Goal: Transaction & Acquisition: Download file/media

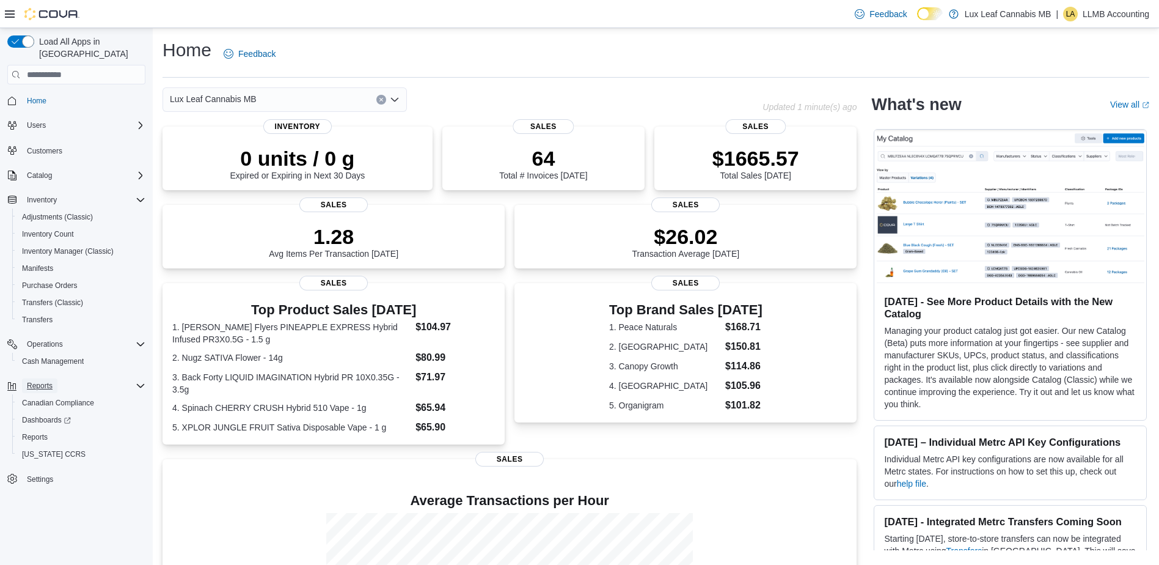
click at [40, 381] on span "Reports" at bounding box center [40, 386] width 26 height 10
click at [130, 378] on div "Reports" at bounding box center [83, 385] width 123 height 15
click at [42, 432] on span "Reports" at bounding box center [35, 437] width 26 height 10
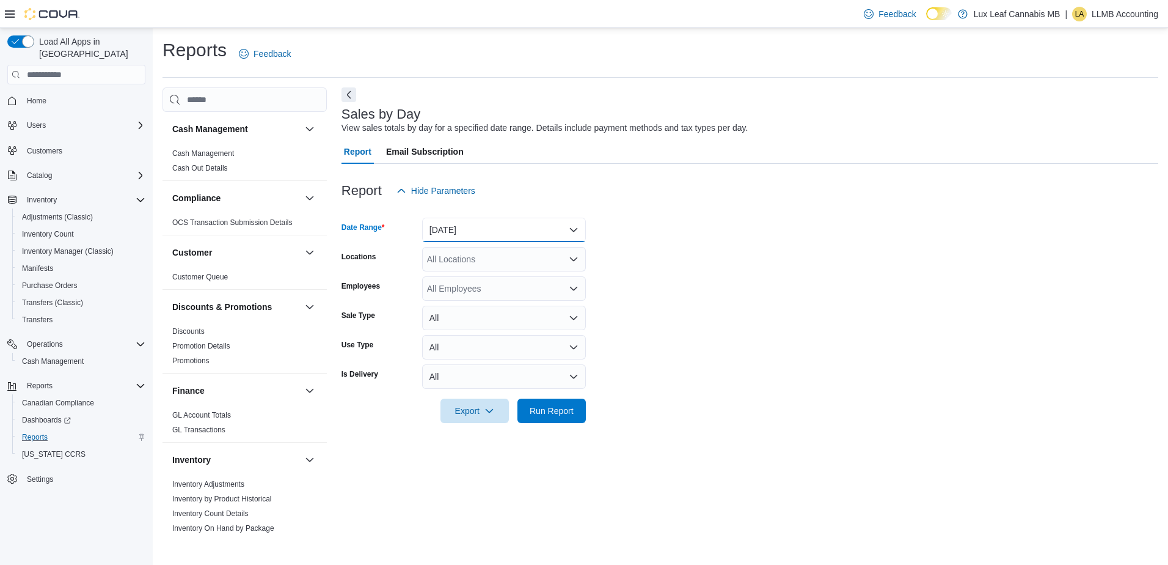
click at [447, 227] on button "[DATE]" at bounding box center [504, 230] width 164 height 24
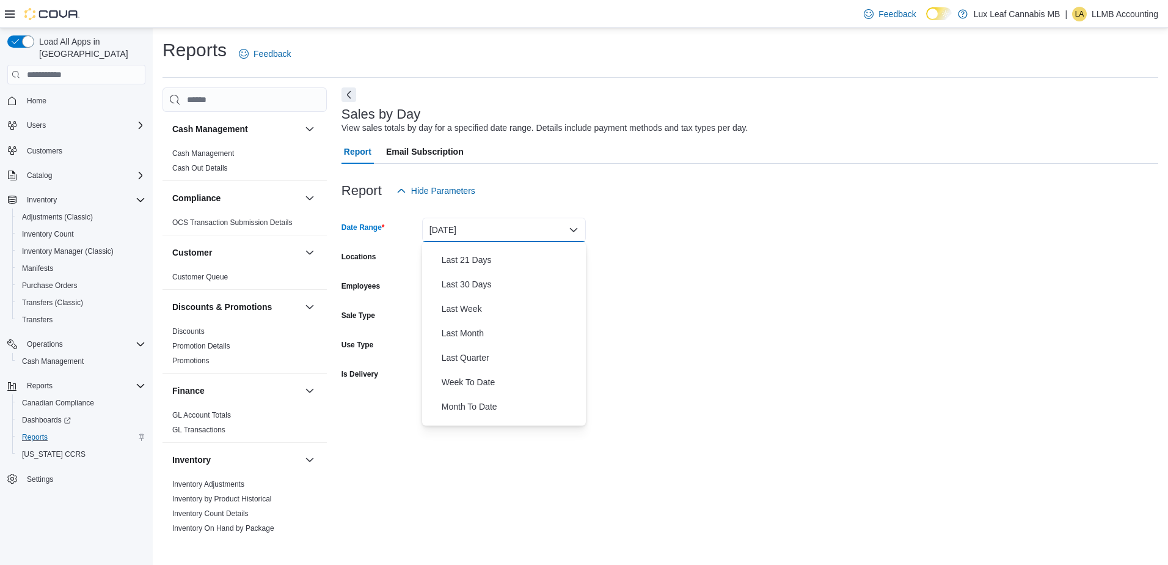
scroll to position [183, 0]
click at [466, 293] on span "Last Month" at bounding box center [511, 291] width 139 height 15
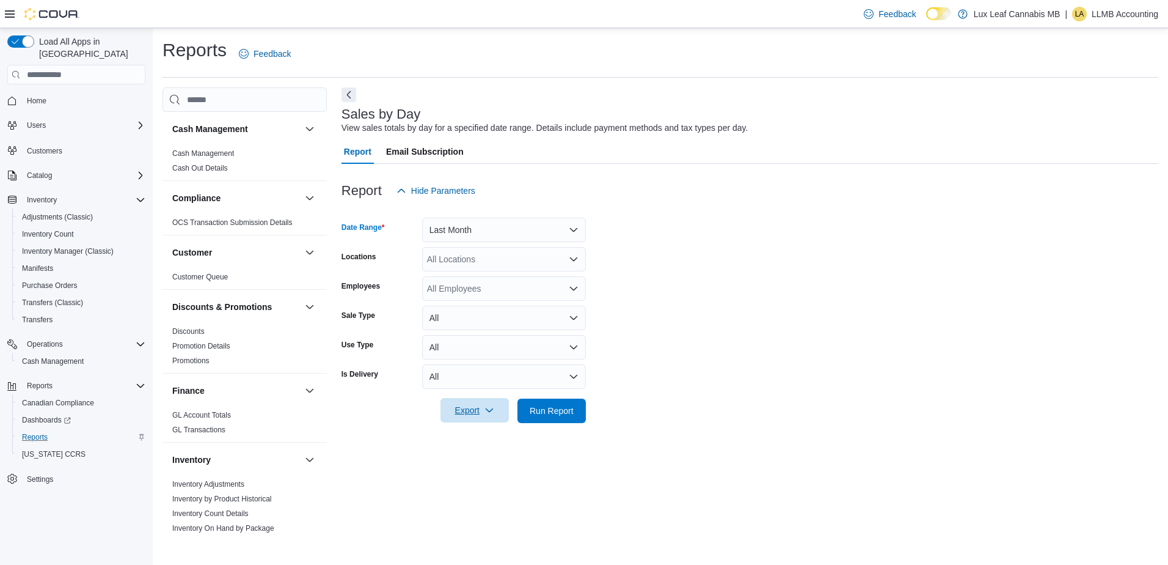
click at [469, 406] on span "Export" at bounding box center [475, 410] width 54 height 24
click at [381, 429] on div at bounding box center [750, 430] width 817 height 15
click at [190, 151] on link "Cash Management" at bounding box center [203, 153] width 62 height 9
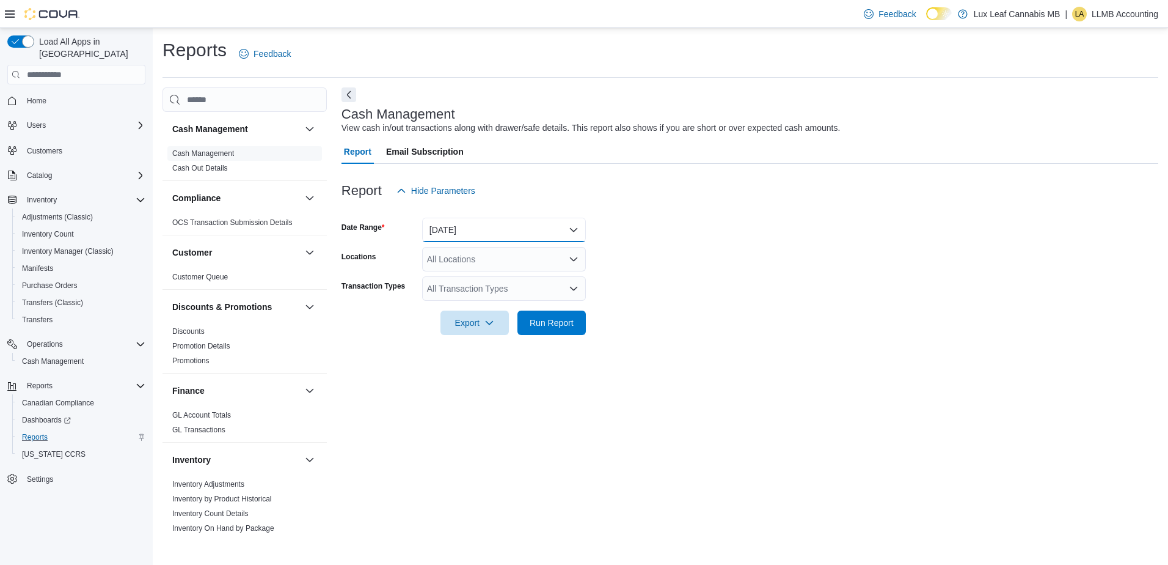
click at [474, 230] on button "[DATE]" at bounding box center [504, 230] width 164 height 24
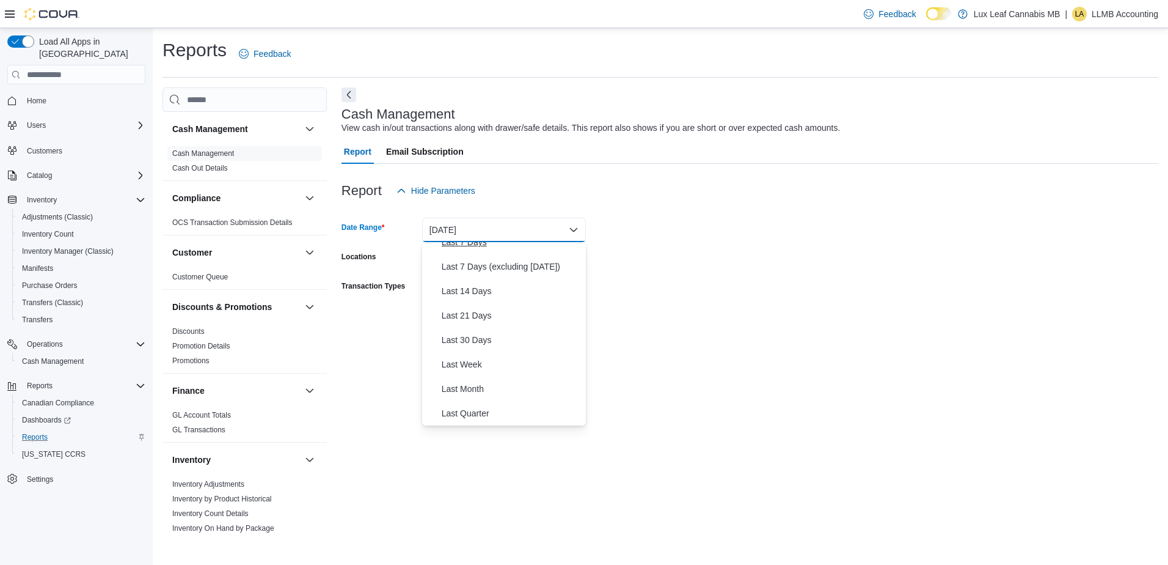
scroll to position [183, 0]
click at [470, 285] on span "Last Month" at bounding box center [511, 291] width 139 height 15
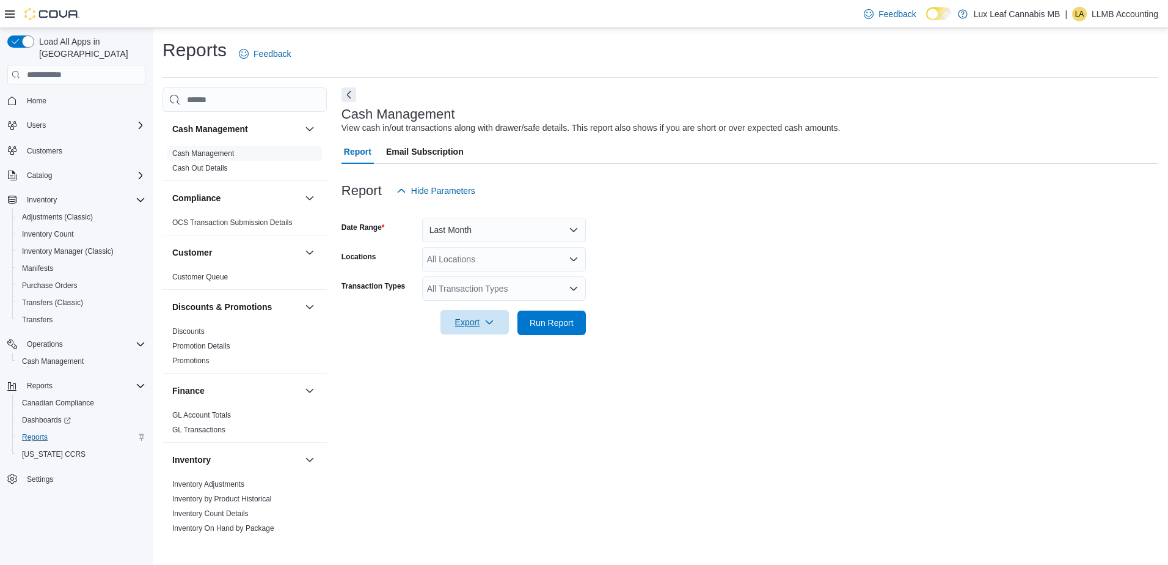
click at [472, 321] on span "Export" at bounding box center [475, 322] width 54 height 24
click at [472, 343] on span "Export to Excel" at bounding box center [476, 347] width 55 height 10
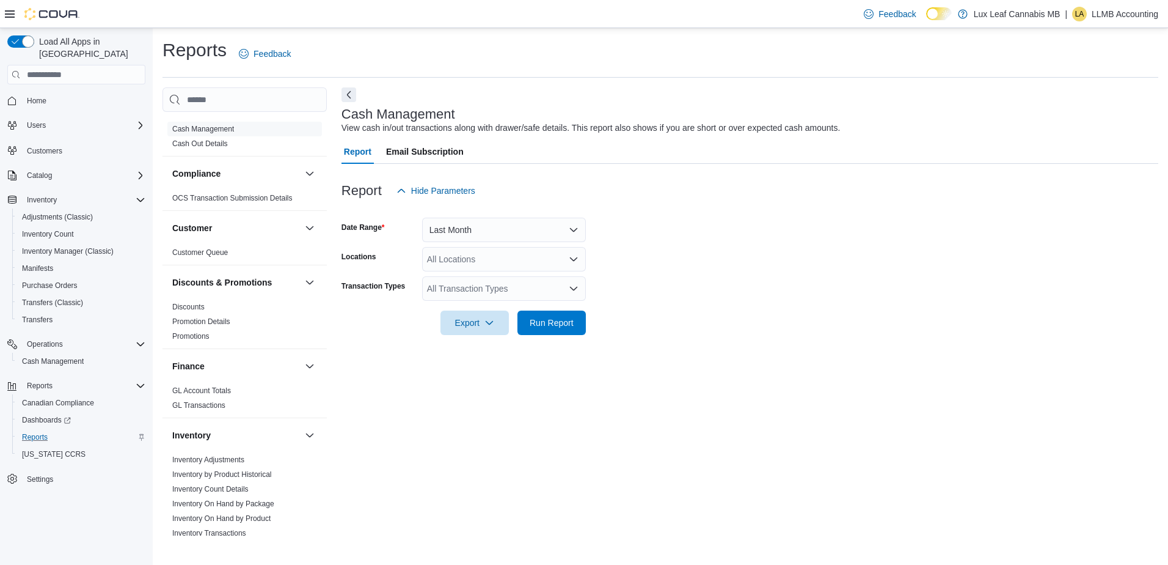
scroll to position [0, 0]
